Goal: Use online tool/utility

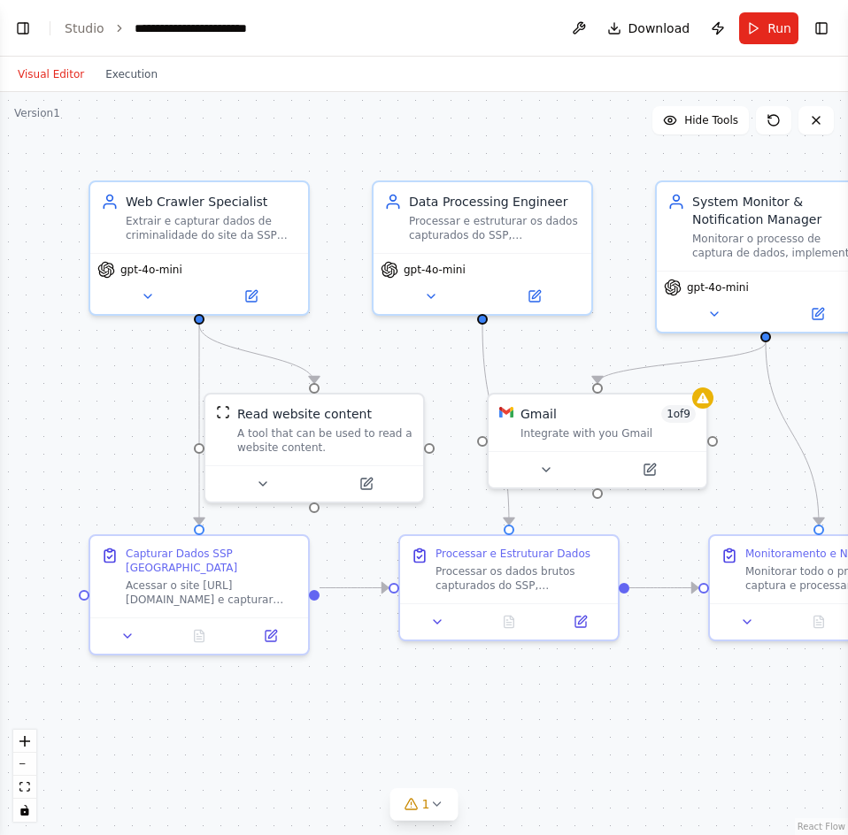
scroll to position [2168, 0]
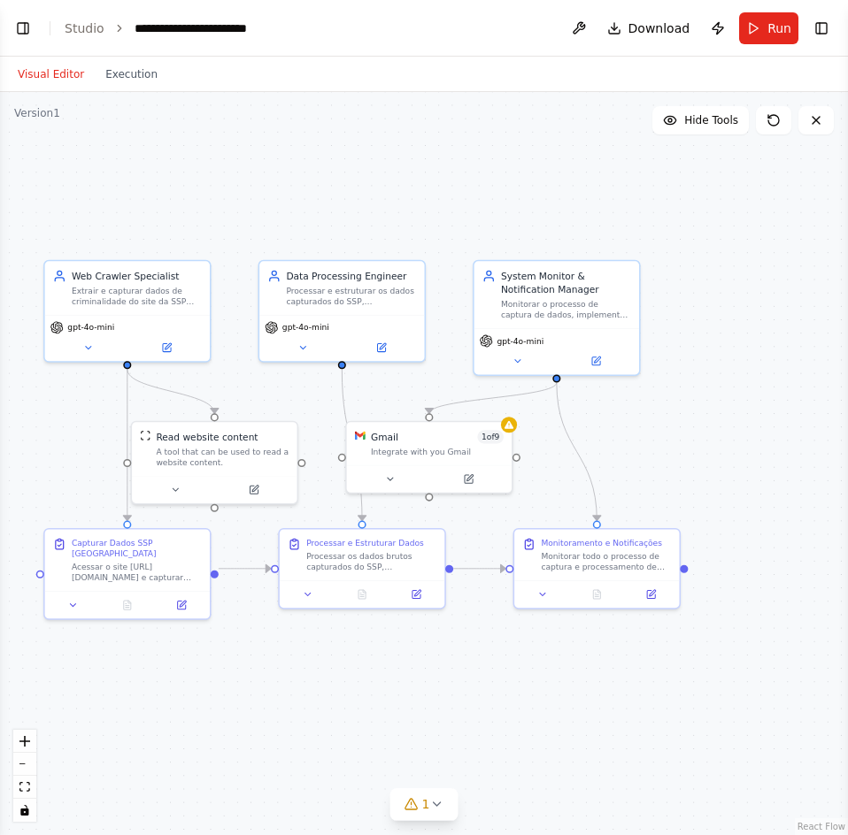
drag, startPoint x: 534, startPoint y: 664, endPoint x: 481, endPoint y: 697, distance: 62.1
click at [481, 697] on div ".deletable-edge-delete-btn { width: 20px; height: 20px; border: 0px solid #ffff…" at bounding box center [424, 463] width 848 height 743
click at [758, 38] on button "Run" at bounding box center [768, 28] width 59 height 32
